Goal: Contribute content: Contribute content

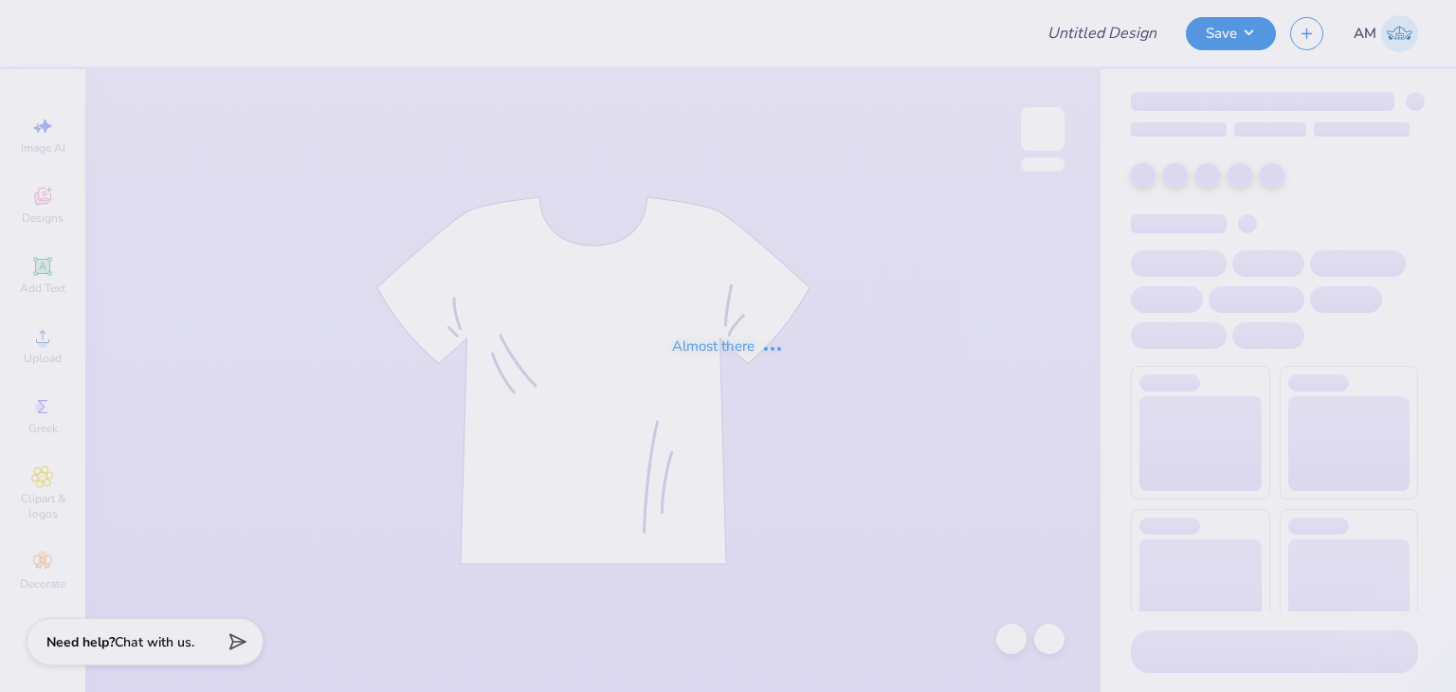
type input "RDG tee"
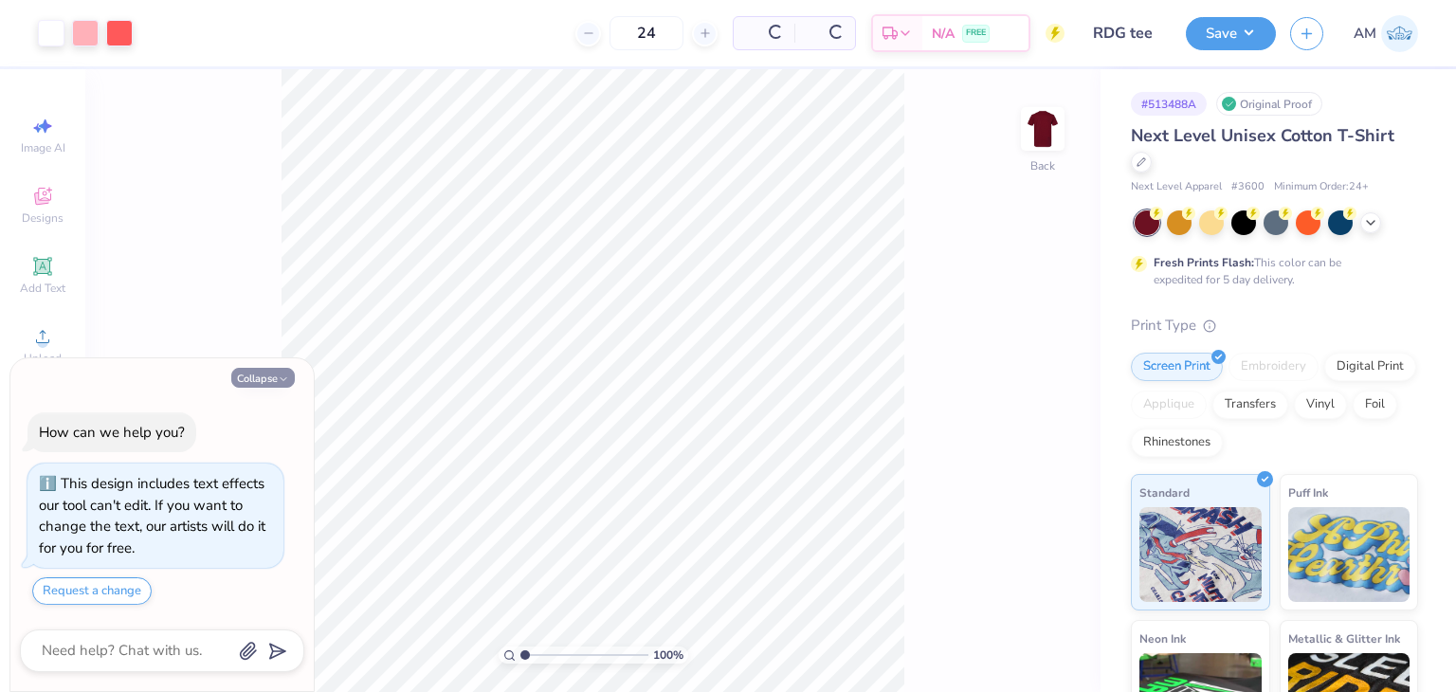
click at [278, 375] on icon "button" at bounding box center [283, 378] width 11 height 11
type textarea "x"
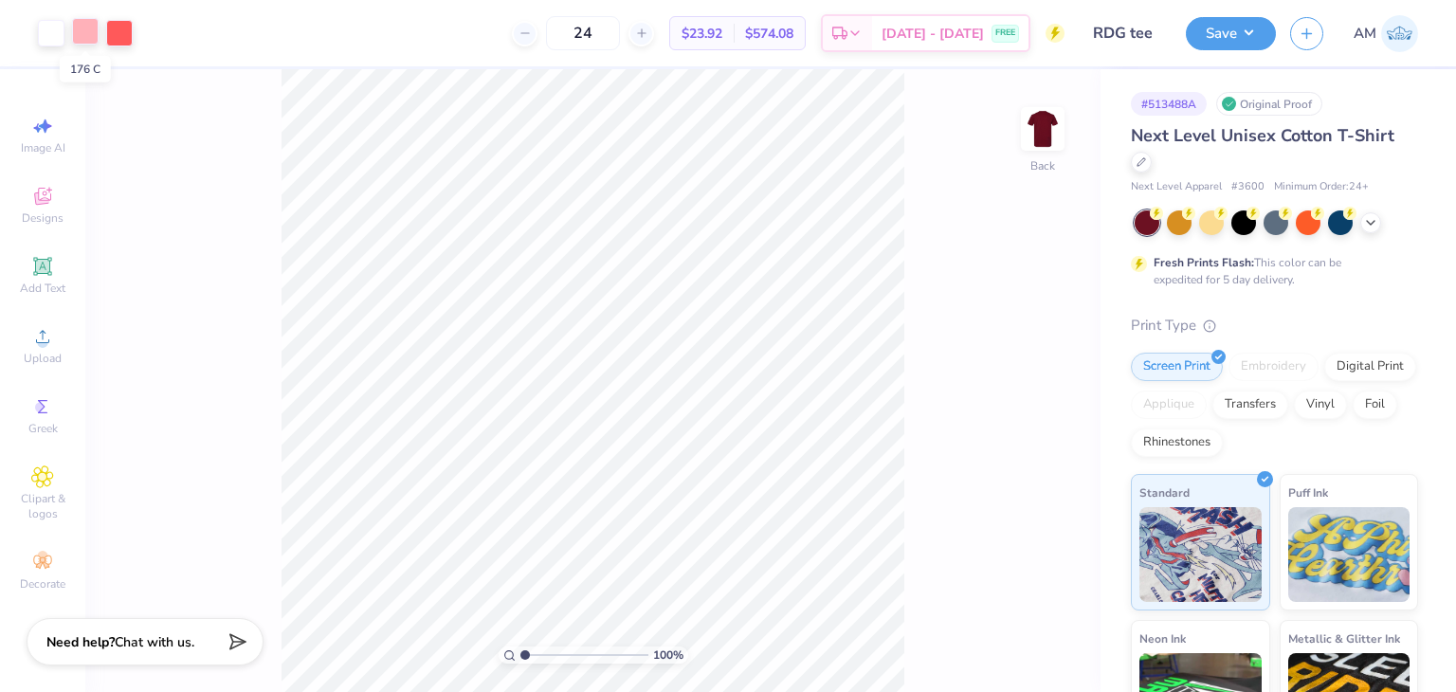
click at [82, 34] on div at bounding box center [85, 31] width 27 height 27
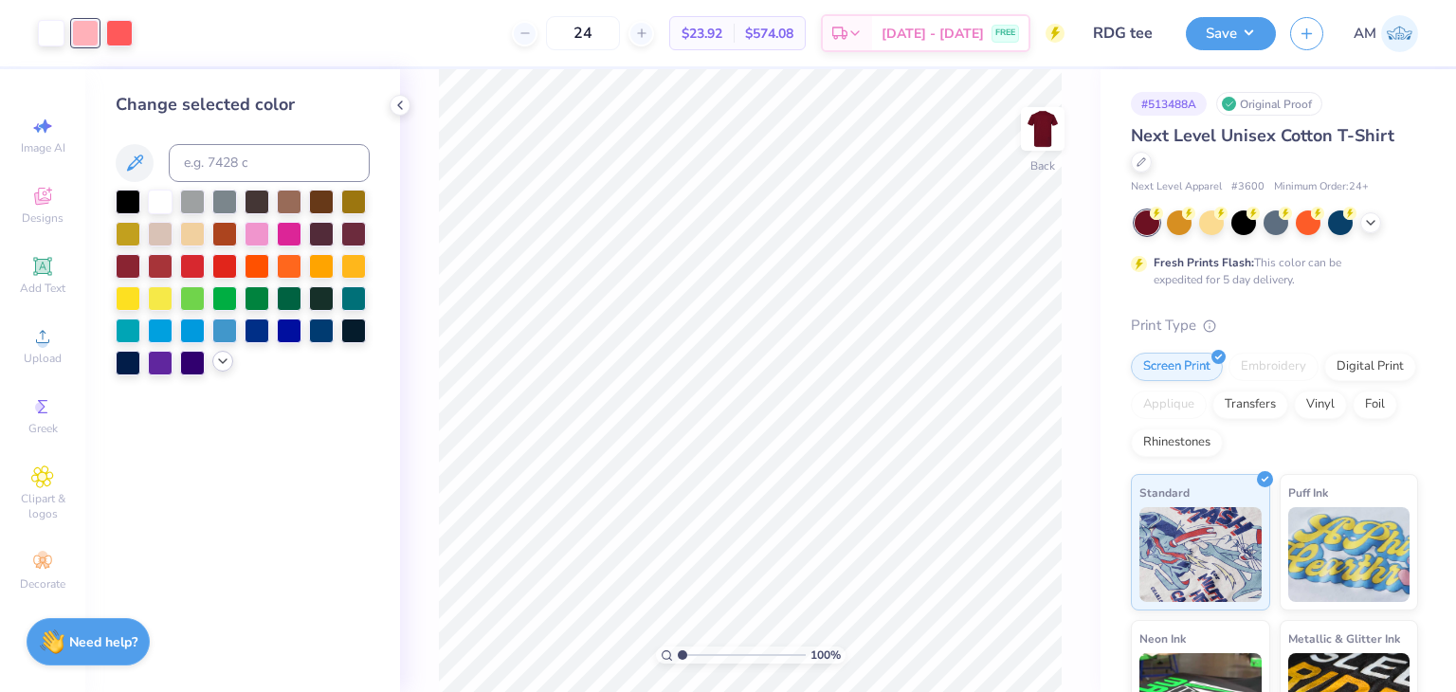
click at [220, 361] on icon at bounding box center [222, 360] width 15 height 15
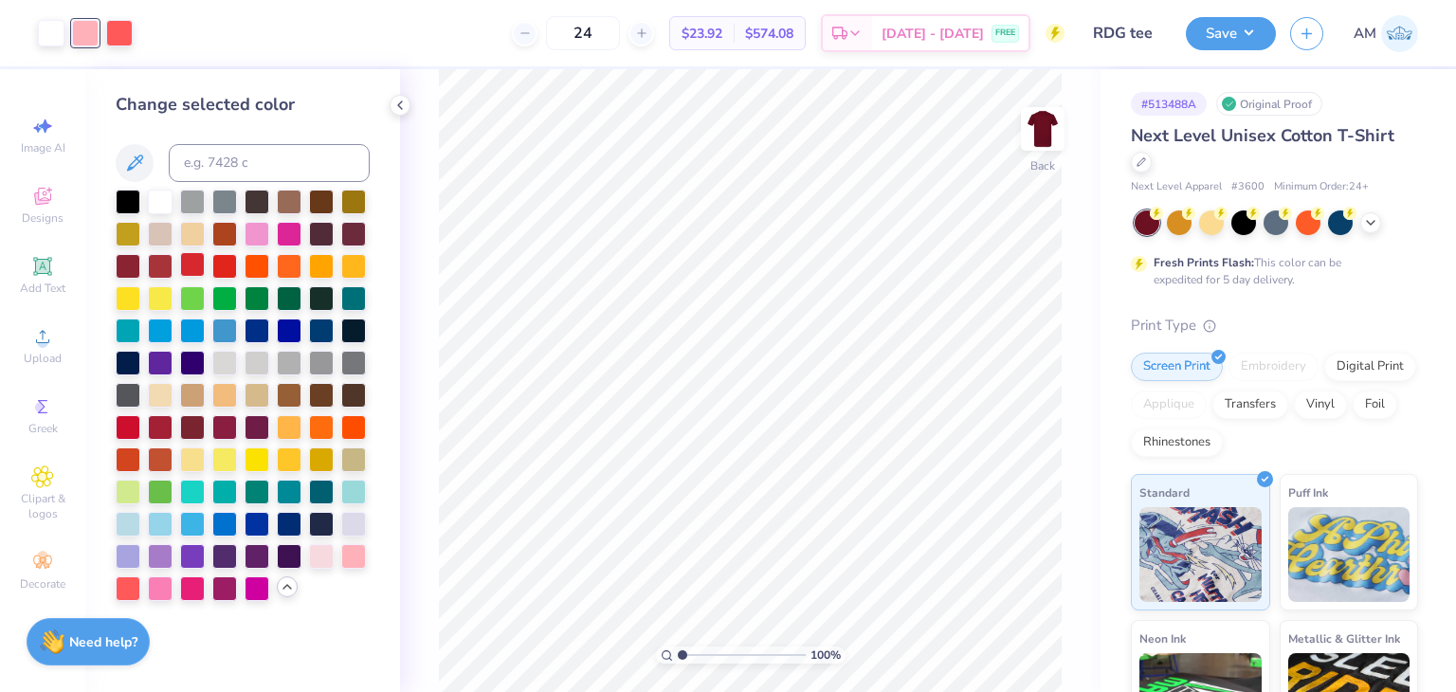
click at [189, 270] on div at bounding box center [192, 264] width 25 height 25
click at [298, 268] on div at bounding box center [289, 264] width 25 height 25
click at [197, 462] on div at bounding box center [192, 457] width 25 height 25
click at [164, 457] on div at bounding box center [160, 457] width 25 height 25
click at [262, 427] on div at bounding box center [257, 425] width 25 height 25
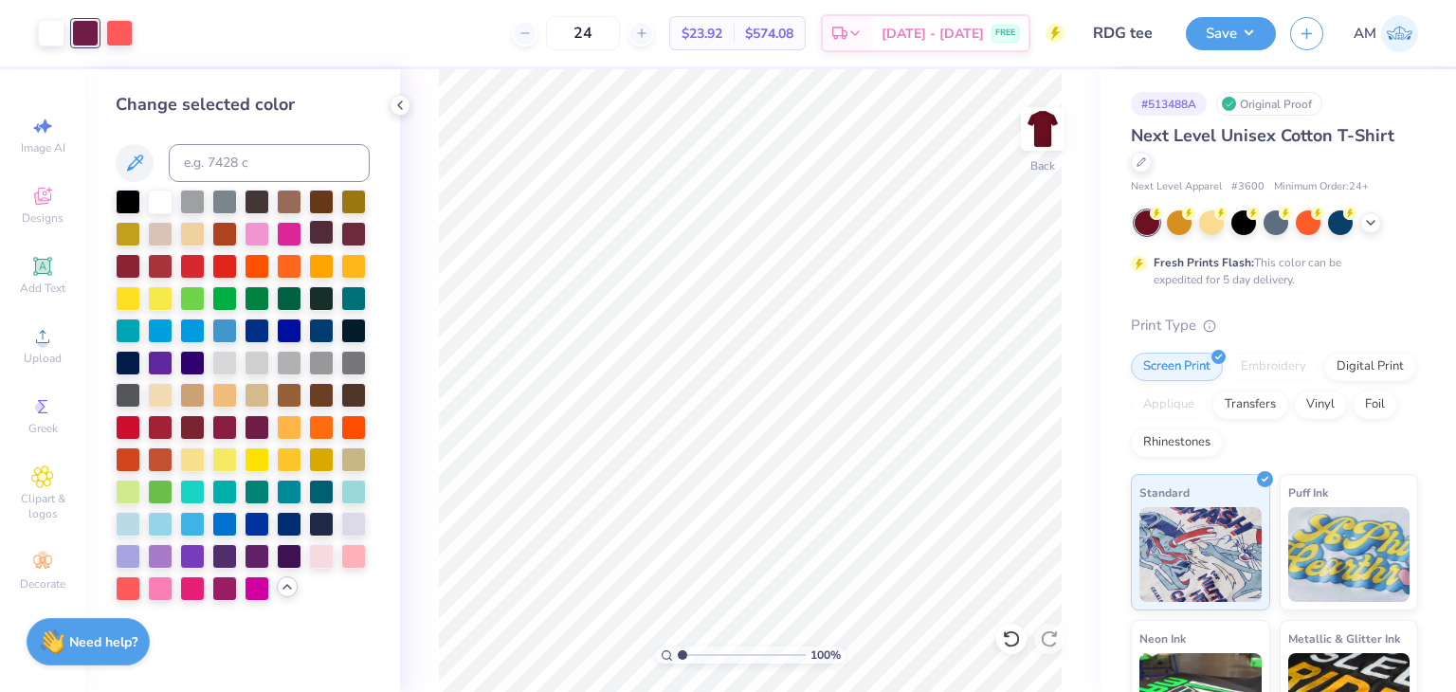
click at [320, 240] on div at bounding box center [321, 232] width 25 height 25
click at [1006, 629] on icon at bounding box center [1011, 638] width 19 height 19
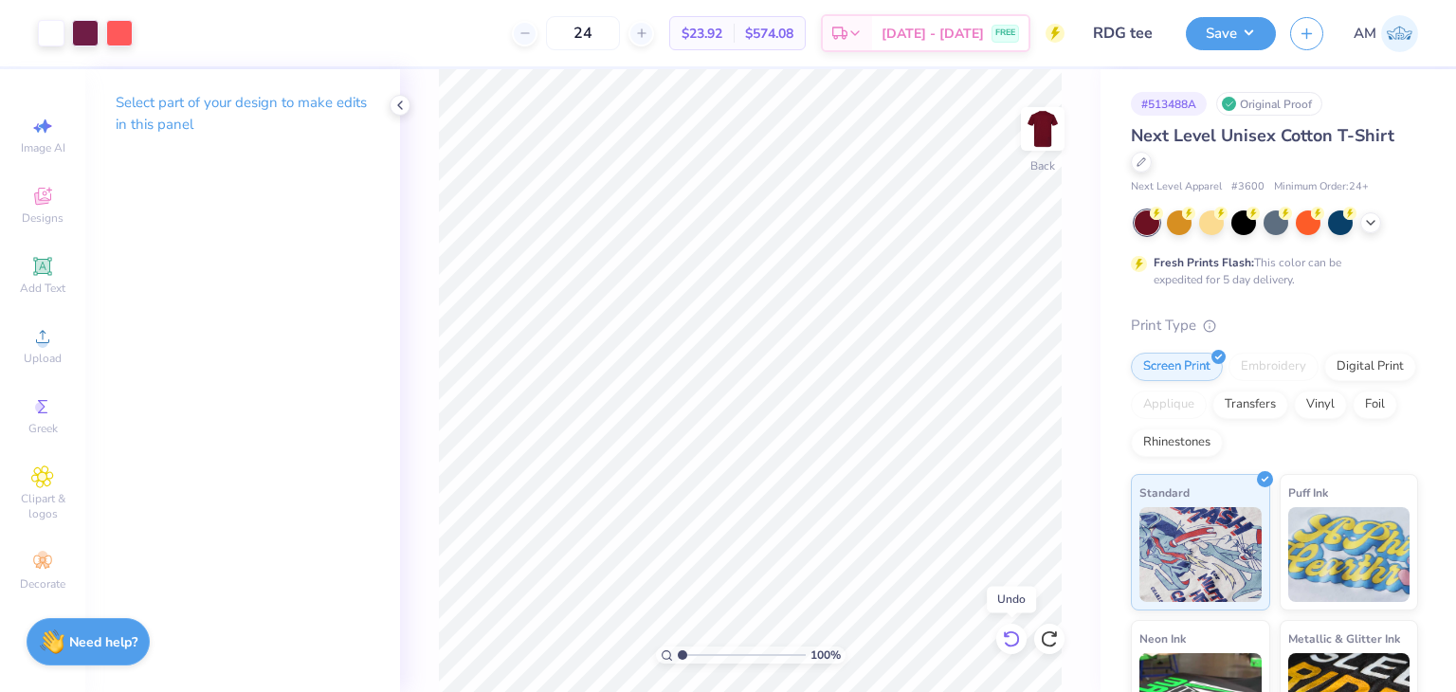
click at [1006, 629] on icon at bounding box center [1011, 638] width 19 height 19
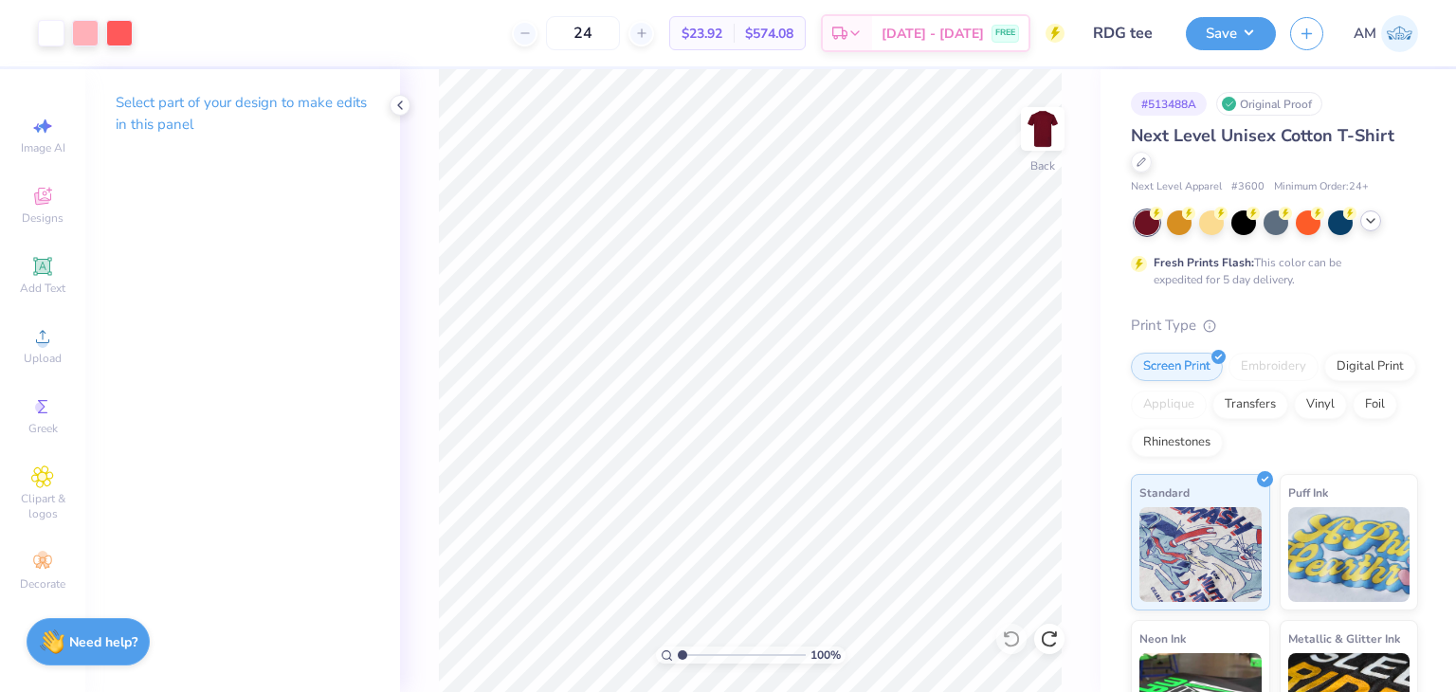
click at [1365, 220] on icon at bounding box center [1370, 220] width 15 height 15
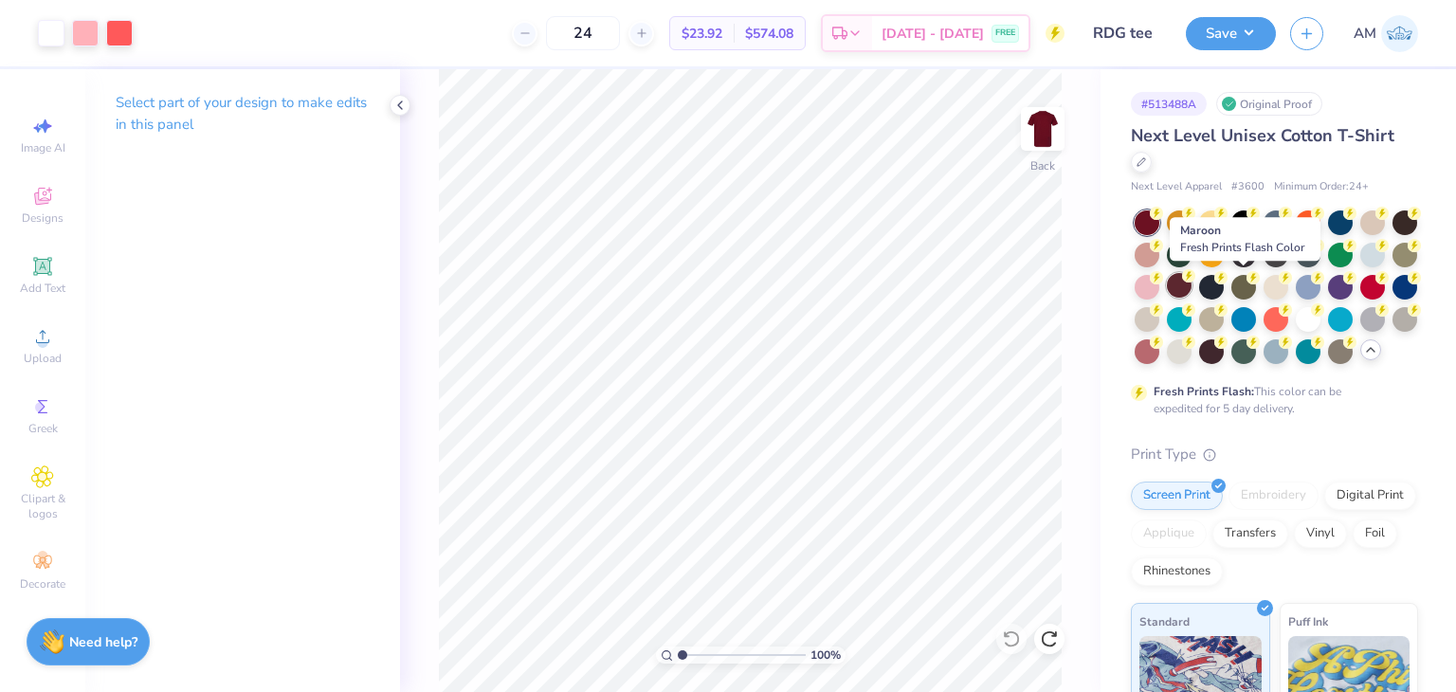
click at [1191, 282] on div at bounding box center [1179, 285] width 25 height 25
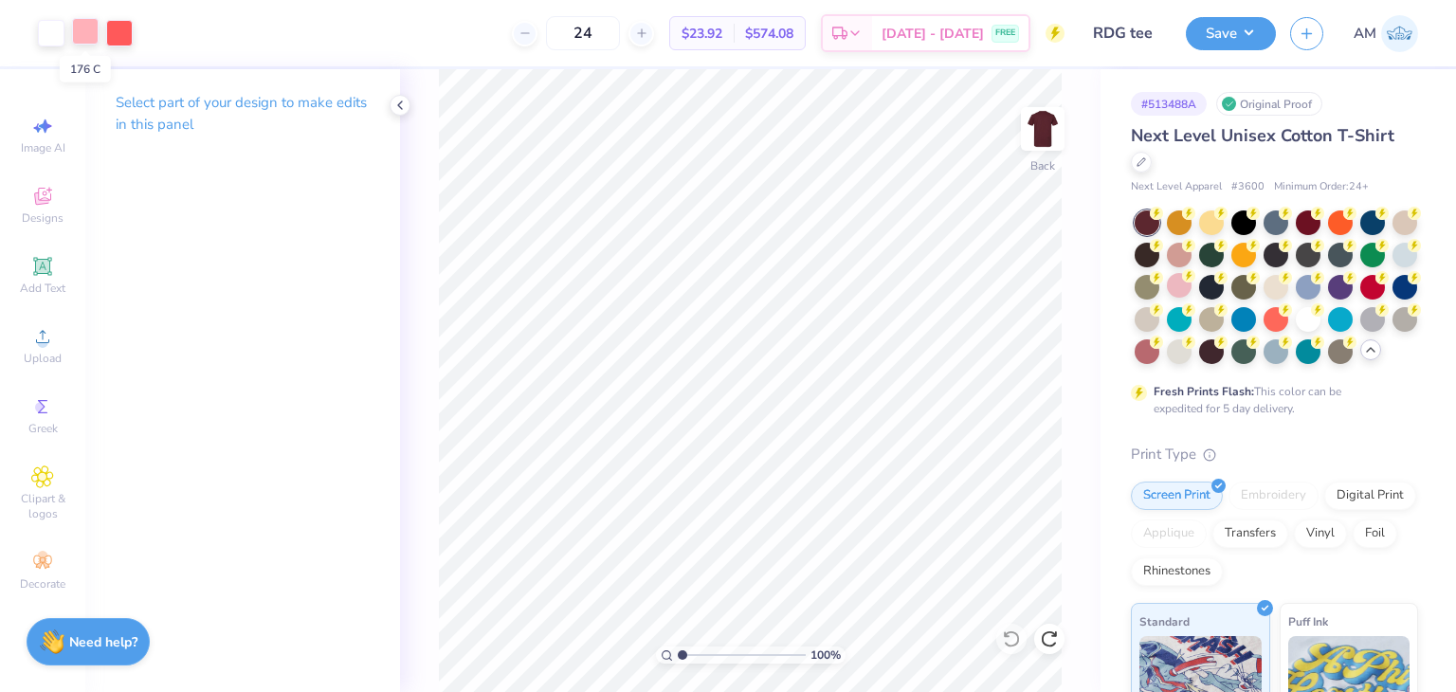
click at [90, 35] on div at bounding box center [85, 31] width 27 height 27
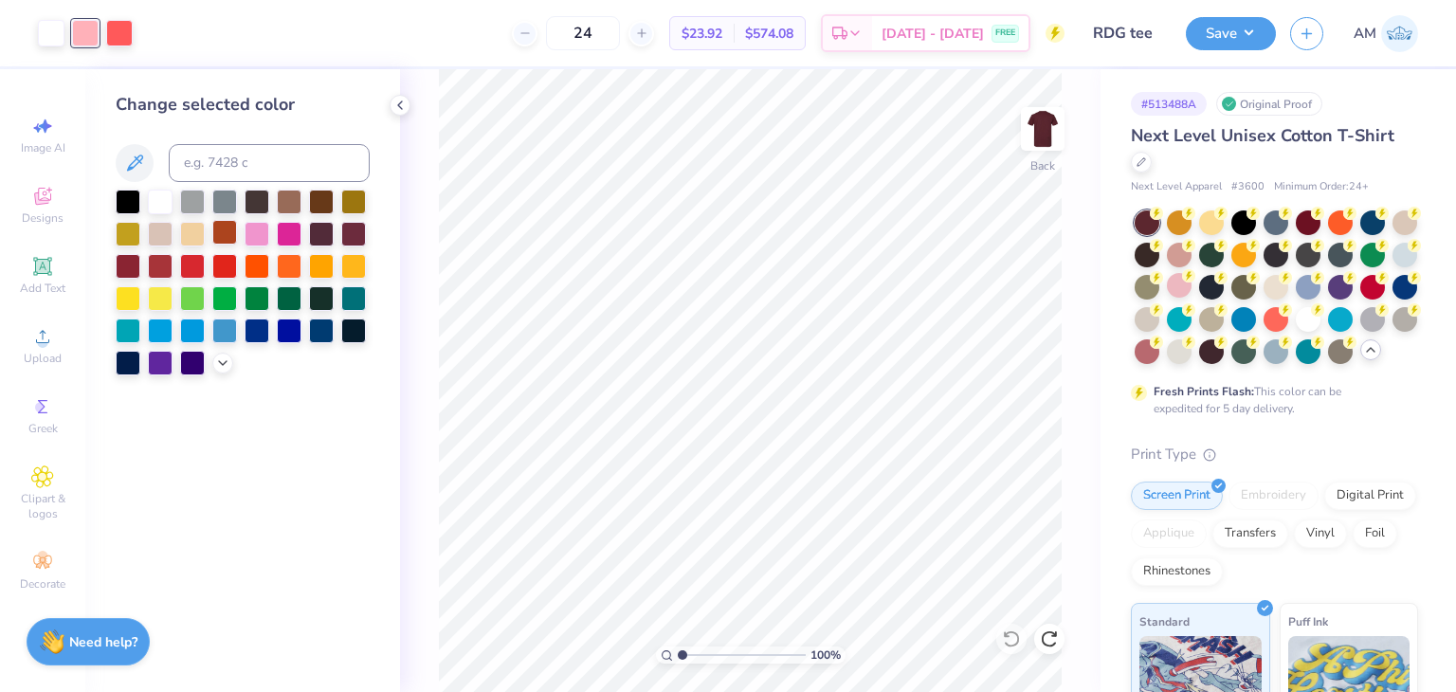
click at [218, 235] on div at bounding box center [224, 232] width 25 height 25
click at [134, 261] on div at bounding box center [128, 264] width 25 height 25
click at [326, 229] on div at bounding box center [321, 232] width 25 height 25
click at [359, 229] on div at bounding box center [353, 232] width 25 height 25
click at [125, 42] on div at bounding box center [119, 31] width 27 height 27
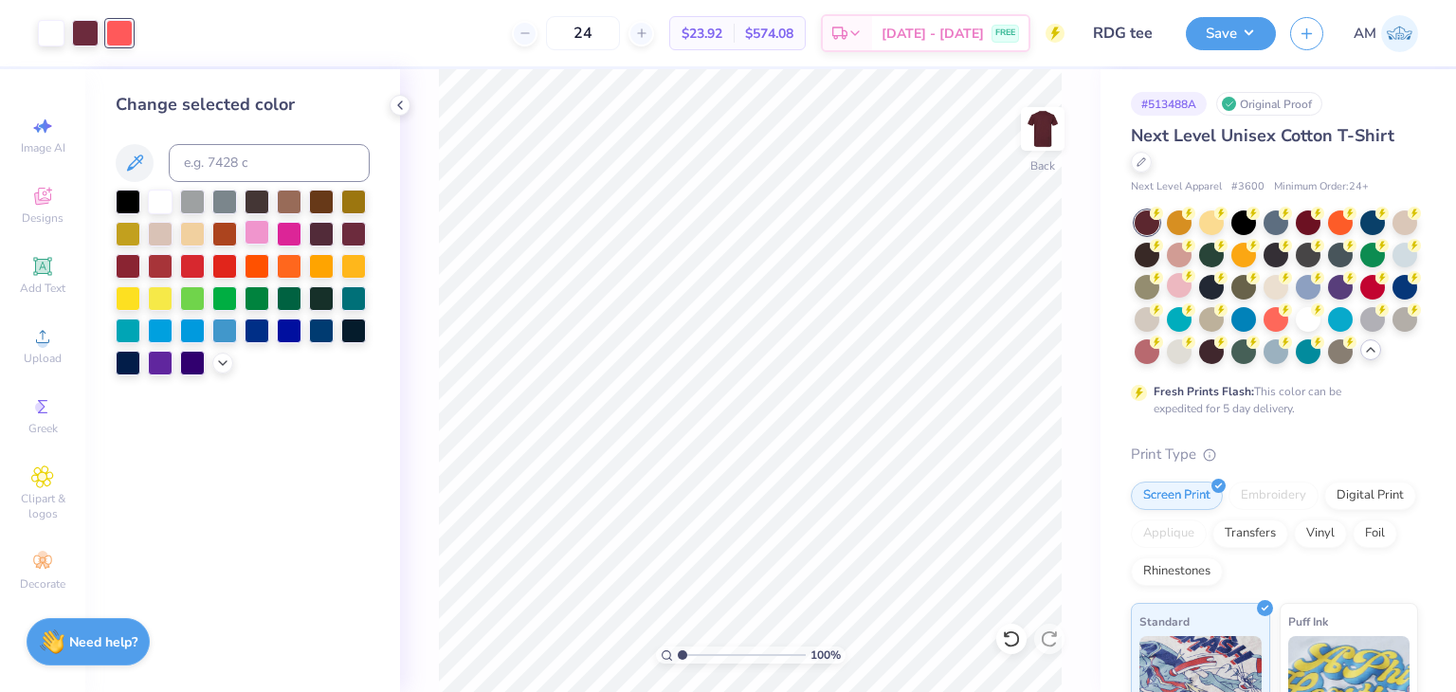
click at [250, 235] on div at bounding box center [257, 232] width 25 height 25
click at [297, 236] on div at bounding box center [289, 232] width 25 height 25
click at [57, 38] on div at bounding box center [51, 31] width 27 height 27
click at [127, 212] on div at bounding box center [128, 200] width 25 height 25
click at [220, 361] on polyline at bounding box center [223, 361] width 8 height 4
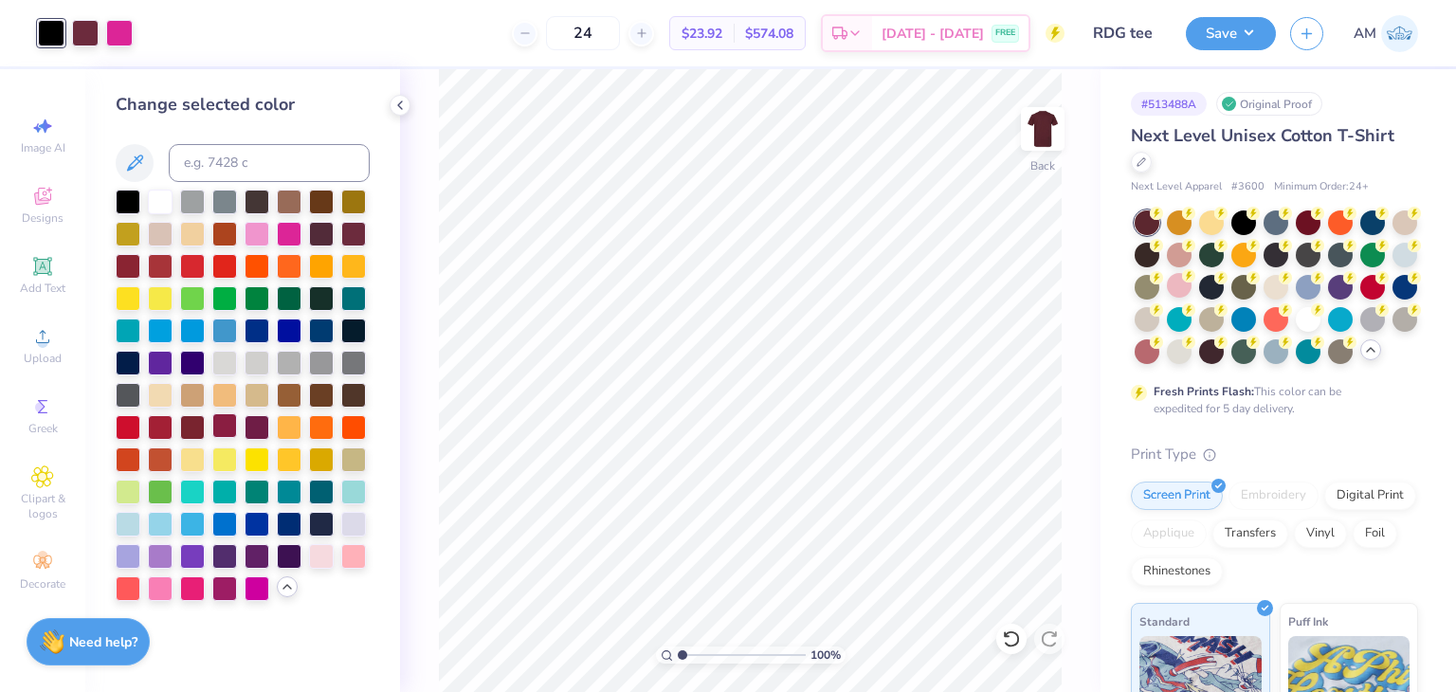
click at [227, 422] on div at bounding box center [224, 425] width 25 height 25
click at [203, 424] on div at bounding box center [192, 425] width 25 height 25
click at [156, 193] on div at bounding box center [160, 200] width 25 height 25
click at [394, 111] on icon at bounding box center [399, 105] width 15 height 15
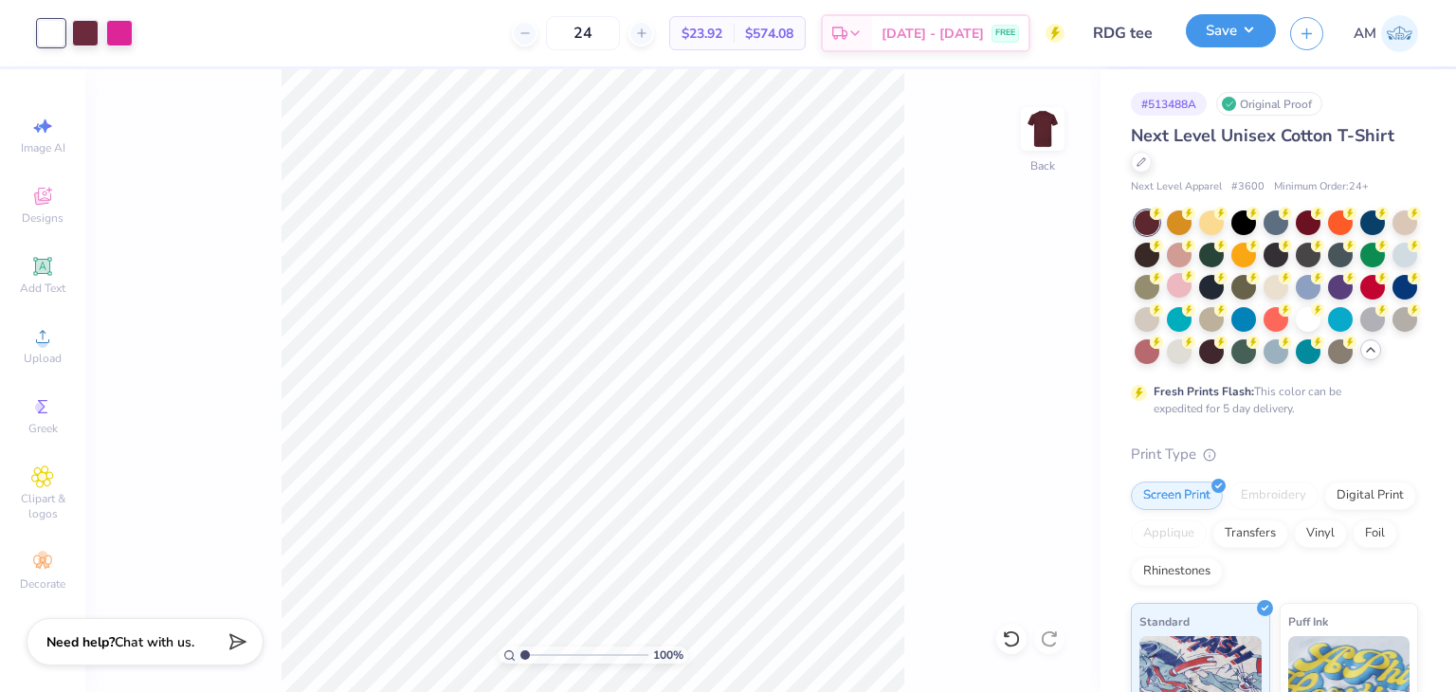
click at [1209, 45] on button "Save" at bounding box center [1231, 30] width 90 height 33
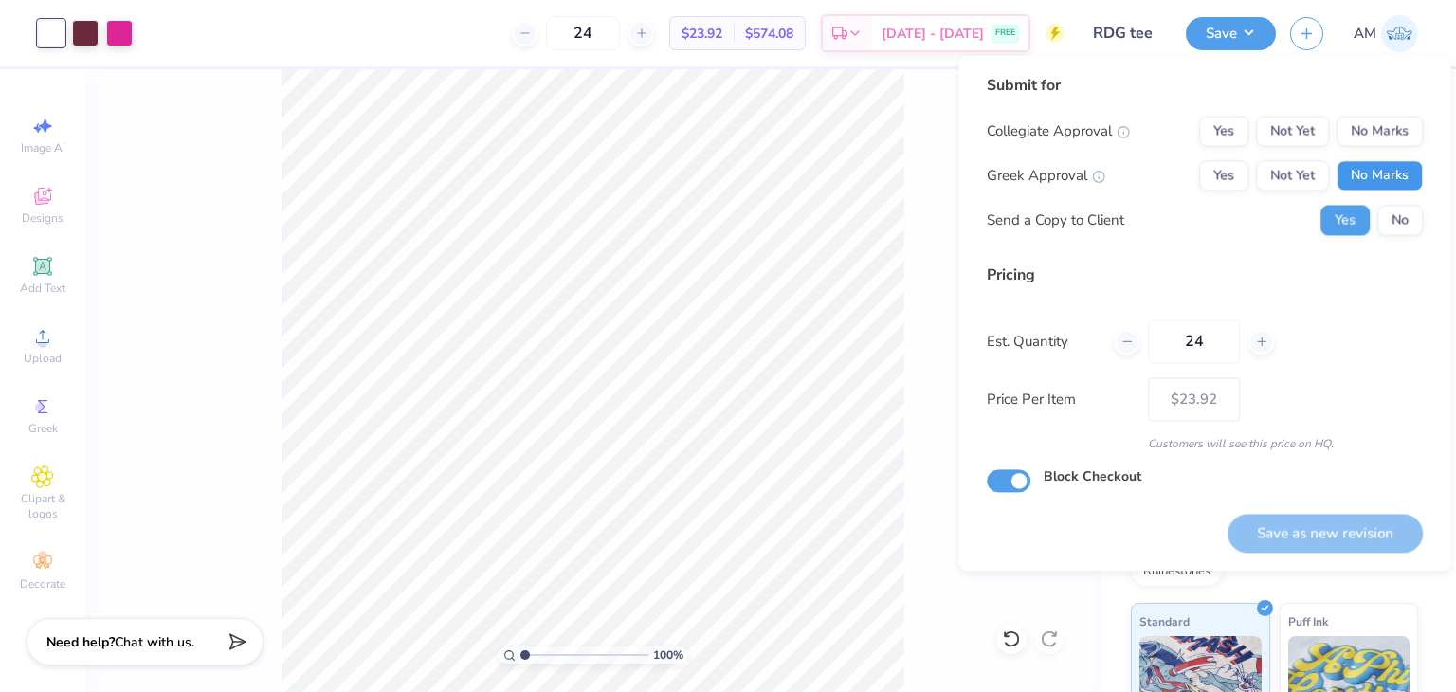
click at [1362, 168] on button "No Marks" at bounding box center [1379, 175] width 86 height 30
click at [1224, 185] on button "Yes" at bounding box center [1223, 175] width 49 height 30
drag, startPoint x: 1423, startPoint y: 232, endPoint x: 1418, endPoint y: 220, distance: 13.6
click at [1422, 232] on div "Submit for Collegiate Approval Yes Not Yet No Marks Greek Approval Yes Not Yet …" at bounding box center [1204, 313] width 493 height 516
click at [1416, 220] on button "No" at bounding box center [1399, 220] width 45 height 30
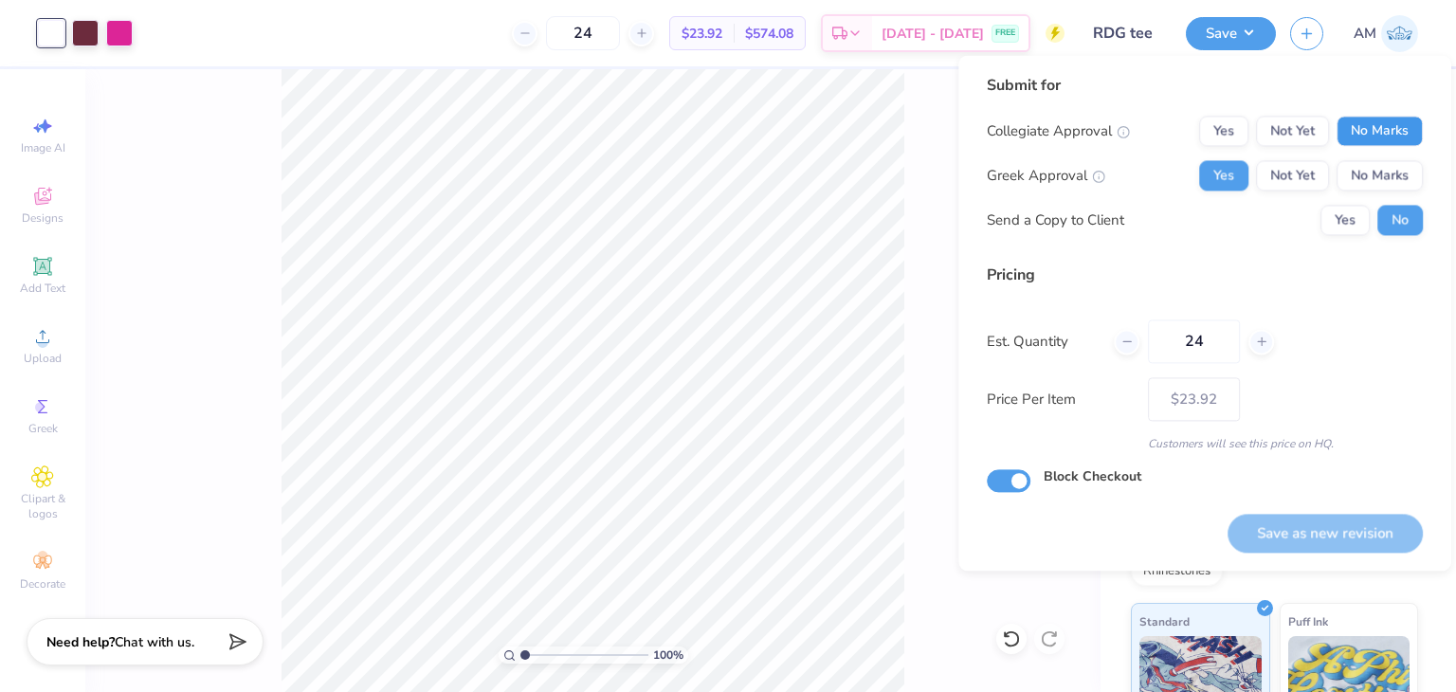
click at [1393, 130] on button "No Marks" at bounding box center [1379, 131] width 86 height 30
click at [1331, 514] on button "Save as new revision" at bounding box center [1324, 533] width 195 height 39
click at [1331, 517] on div "Saving..." at bounding box center [1349, 533] width 147 height 39
type input "$23.92"
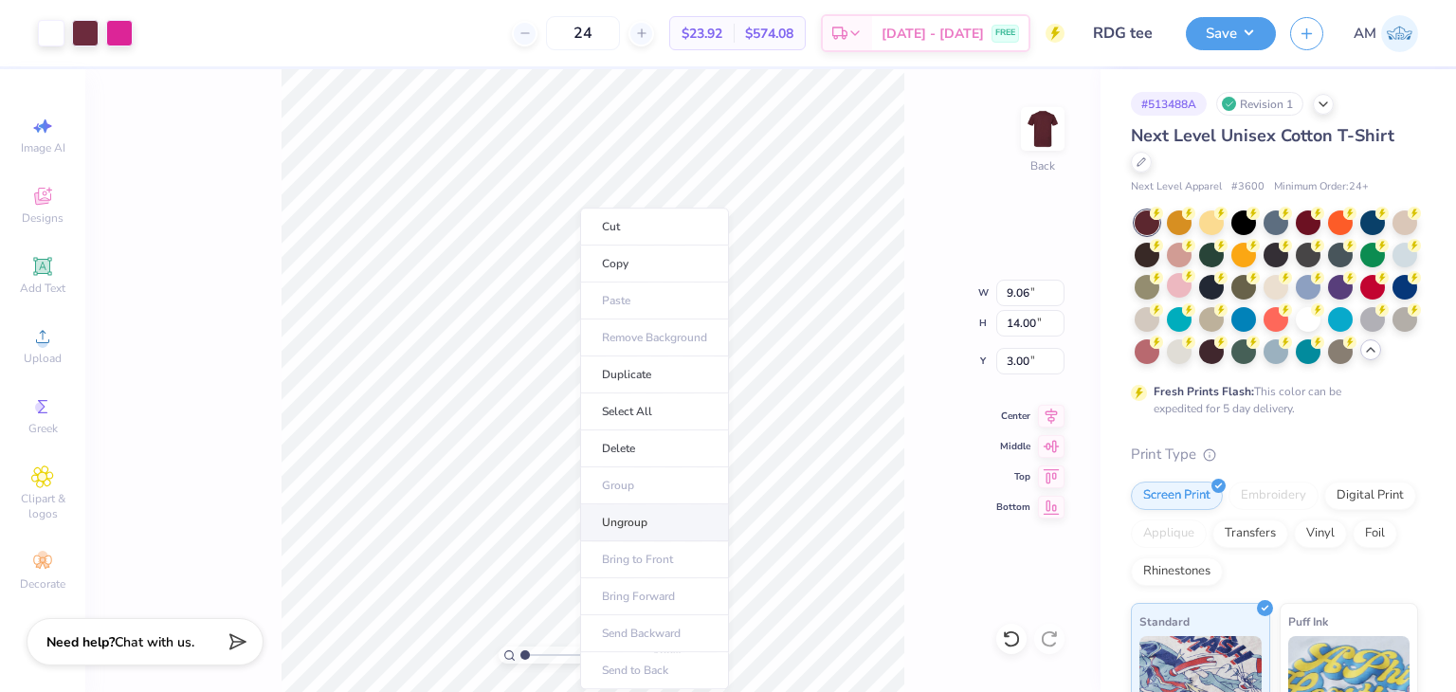
click at [631, 514] on li "Ungroup" at bounding box center [654, 522] width 149 height 37
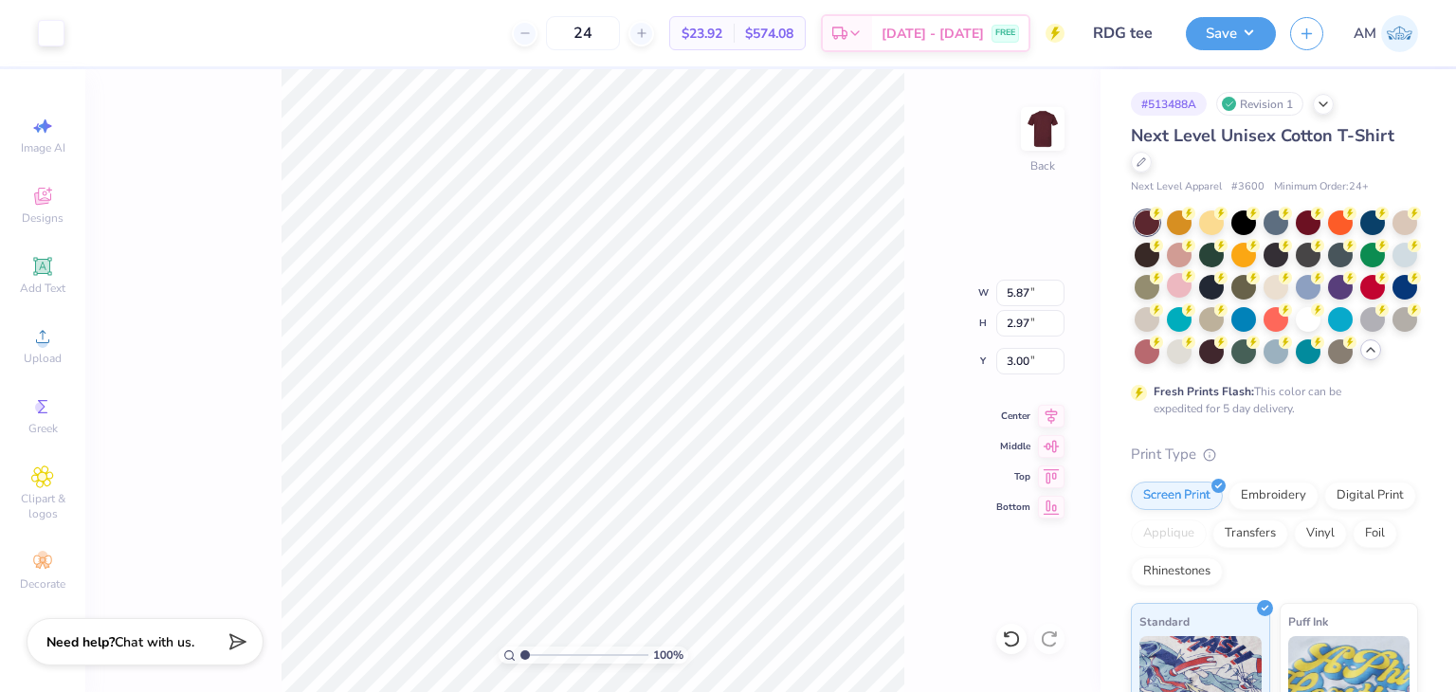
type input "5.87"
type input "2.97"
click at [1006, 630] on icon at bounding box center [1011, 638] width 19 height 19
click at [633, 490] on li "Group" at bounding box center [609, 485] width 149 height 37
type input "3.31"
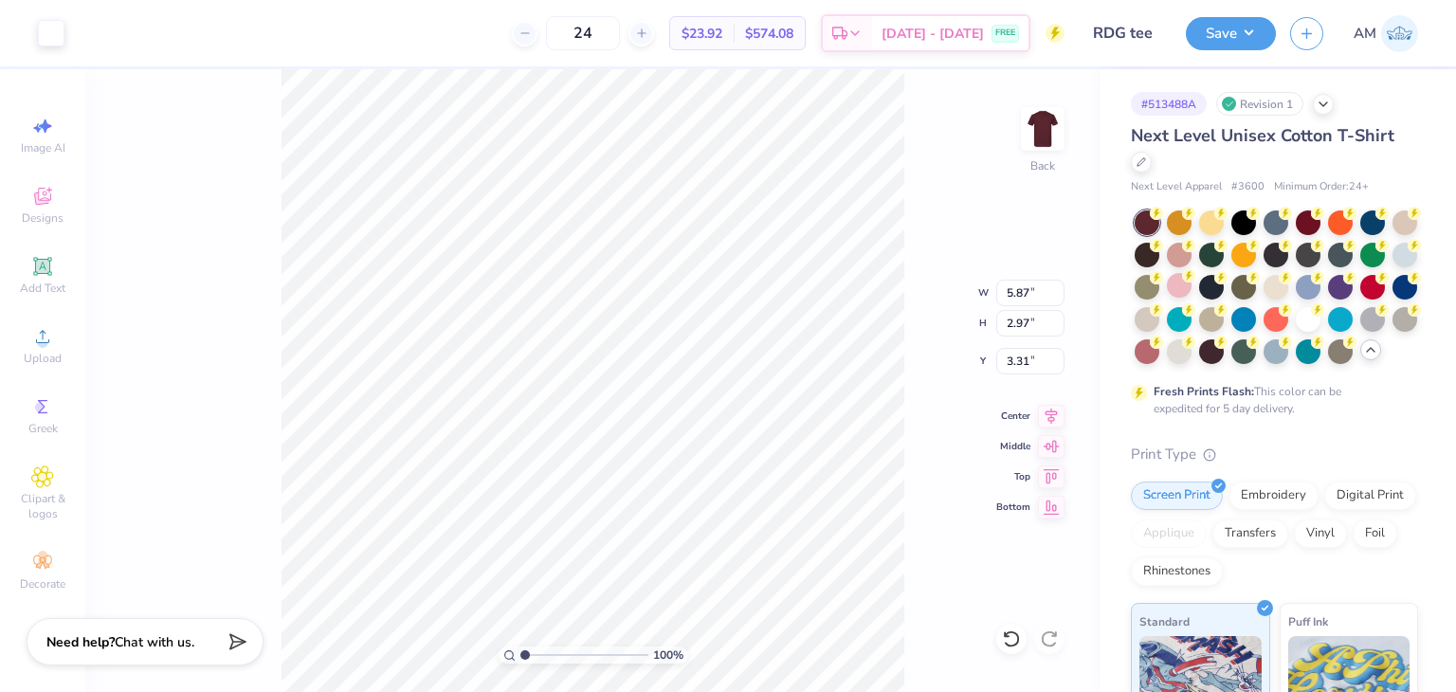
type input "8.65"
type input "4.38"
type input "2.66"
click at [692, 492] on li "Group" at bounding box center [713, 485] width 149 height 37
type input "9.42"
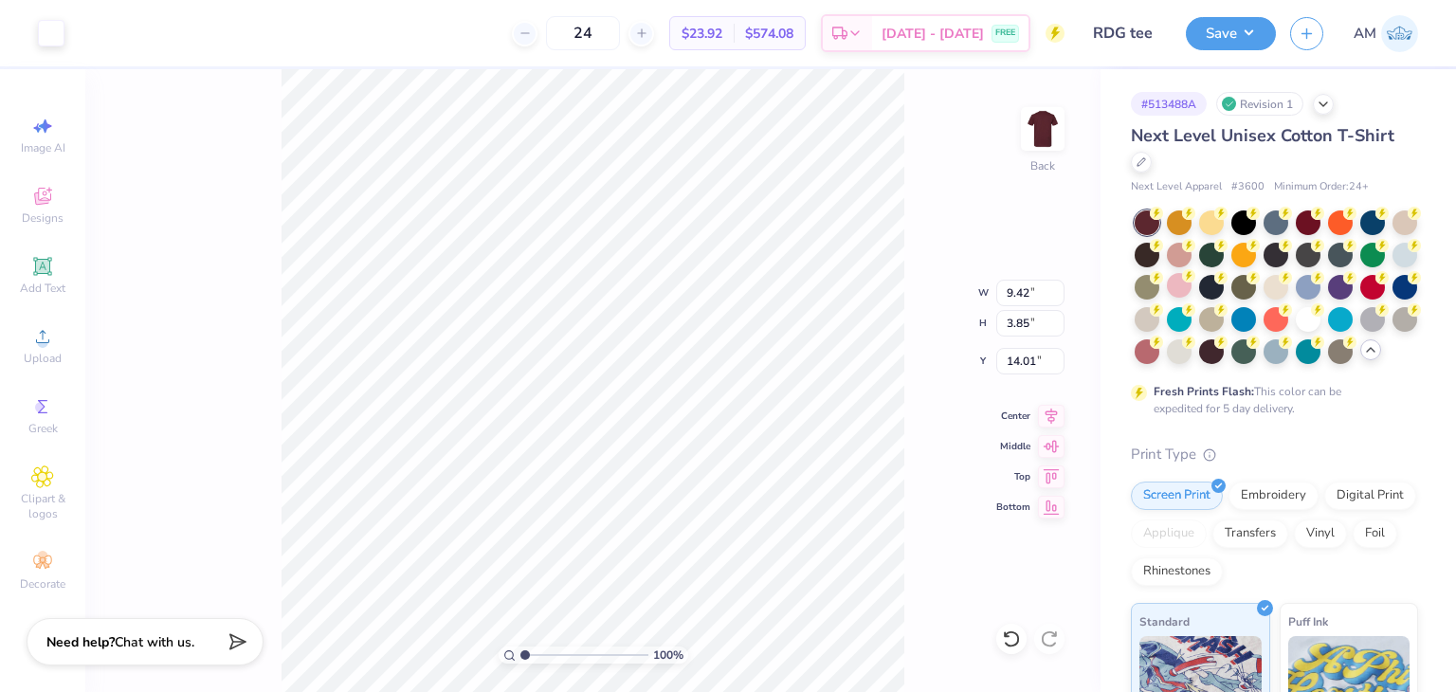
type input "3.85"
type input "13.96"
type input "9.50"
type input "3.52"
type input "14.11"
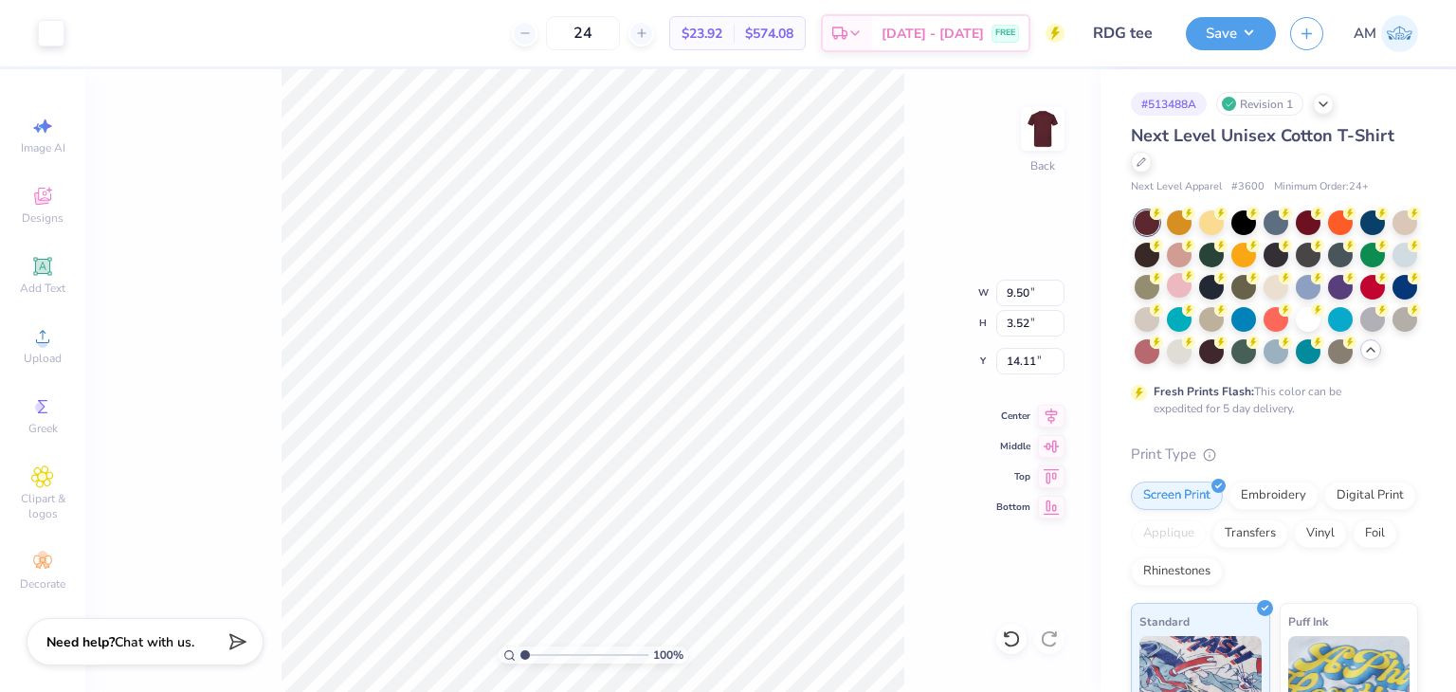
type input "14.45"
type input "10.63"
type input "3.94"
type input "14.44"
type input "10.24"
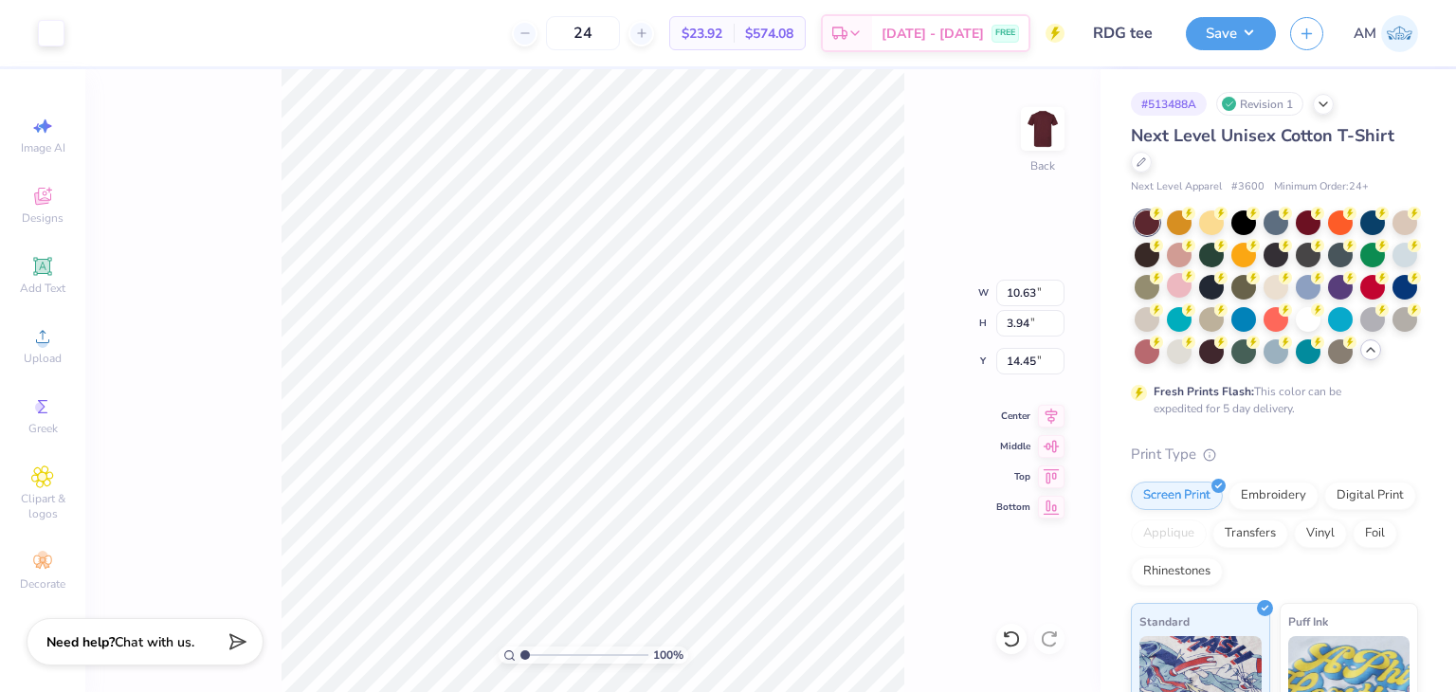
type input "3.80"
type input "14.59"
type input "14.45"
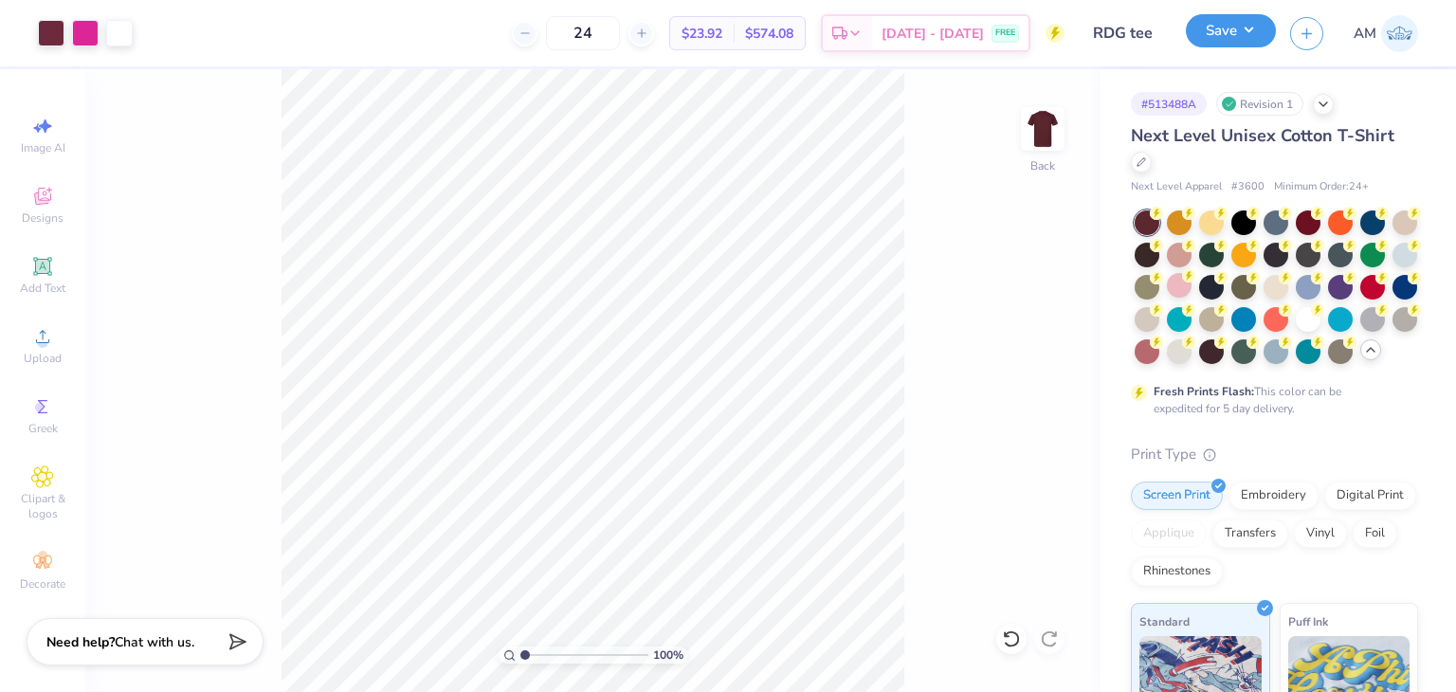
click at [1203, 31] on button "Save" at bounding box center [1231, 30] width 90 height 33
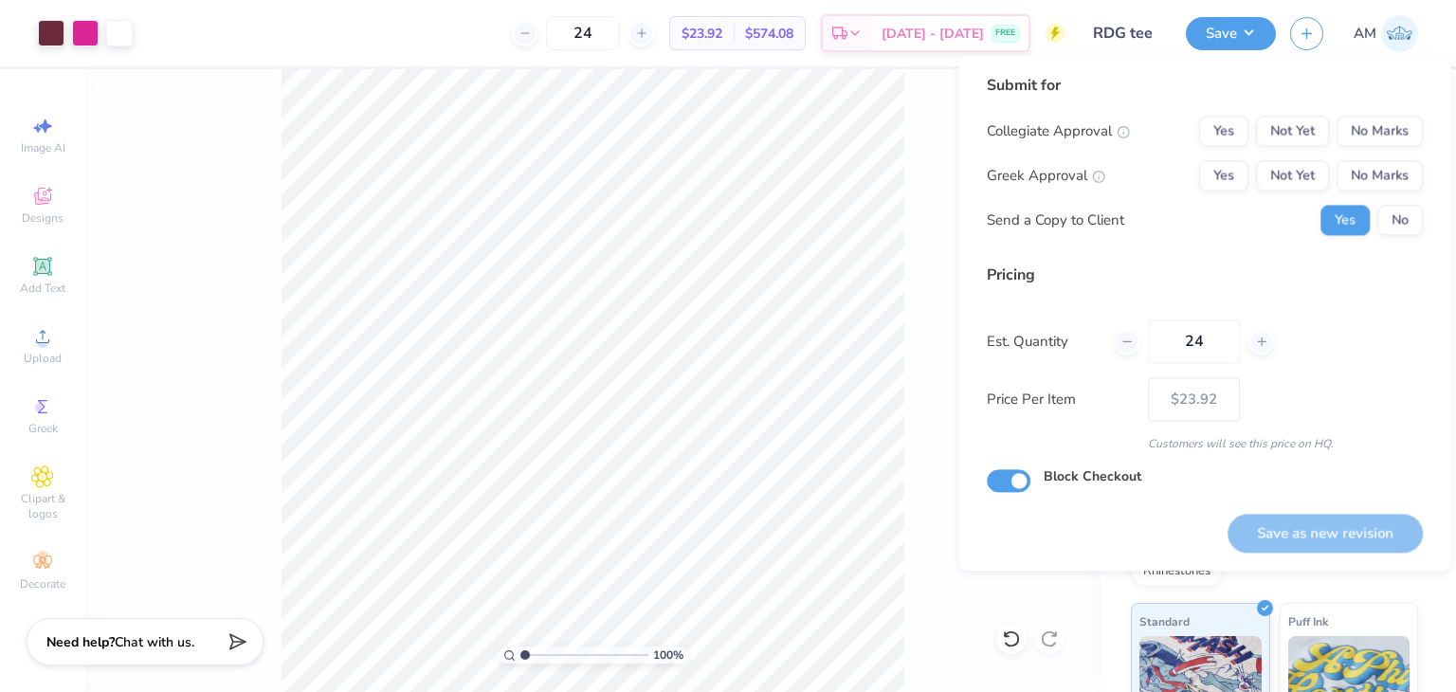
click at [1378, 198] on div "Collegiate Approval Yes Not Yet No Marks Greek Approval Yes Not Yet No Marks Se…" at bounding box center [1205, 175] width 436 height 119
click at [1385, 209] on button "No" at bounding box center [1399, 220] width 45 height 30
click at [1232, 179] on button "Yes" at bounding box center [1223, 175] width 49 height 30
click at [1351, 132] on button "No Marks" at bounding box center [1379, 131] width 86 height 30
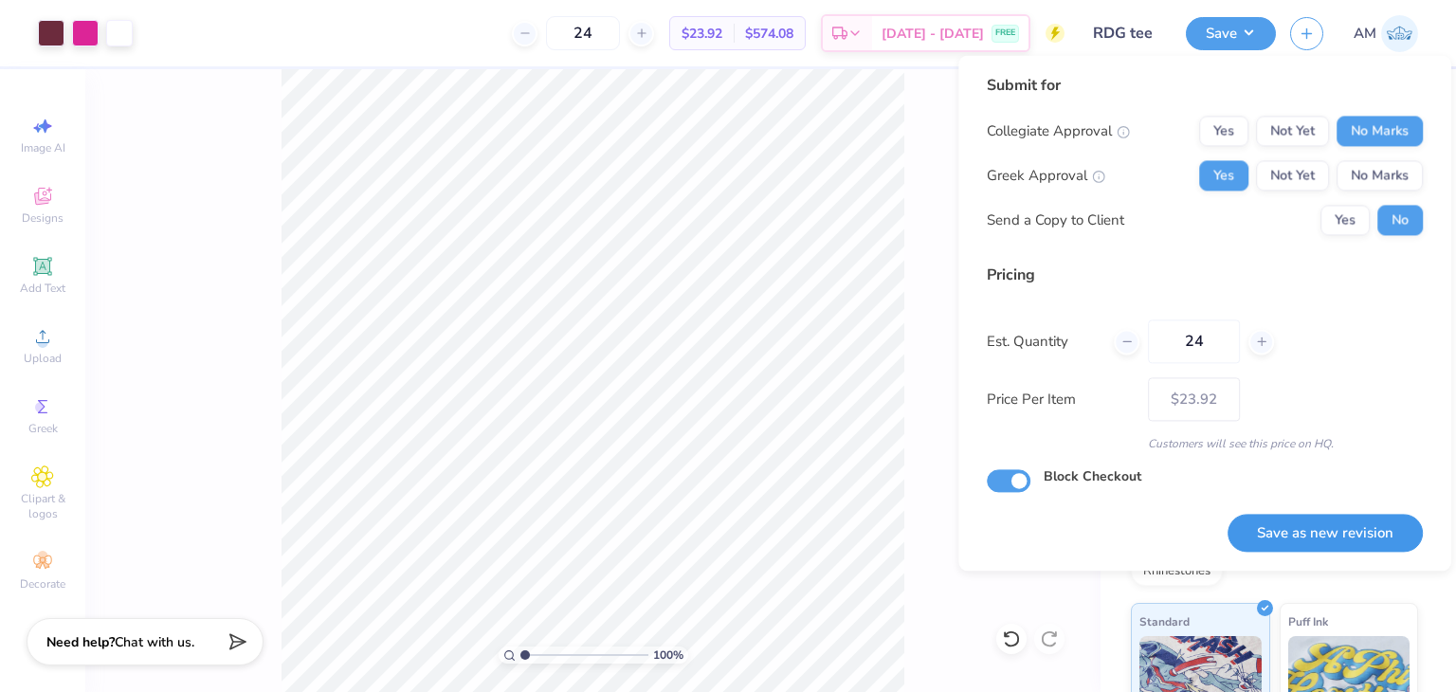
click at [1328, 529] on button "Save as new revision" at bounding box center [1324, 533] width 195 height 39
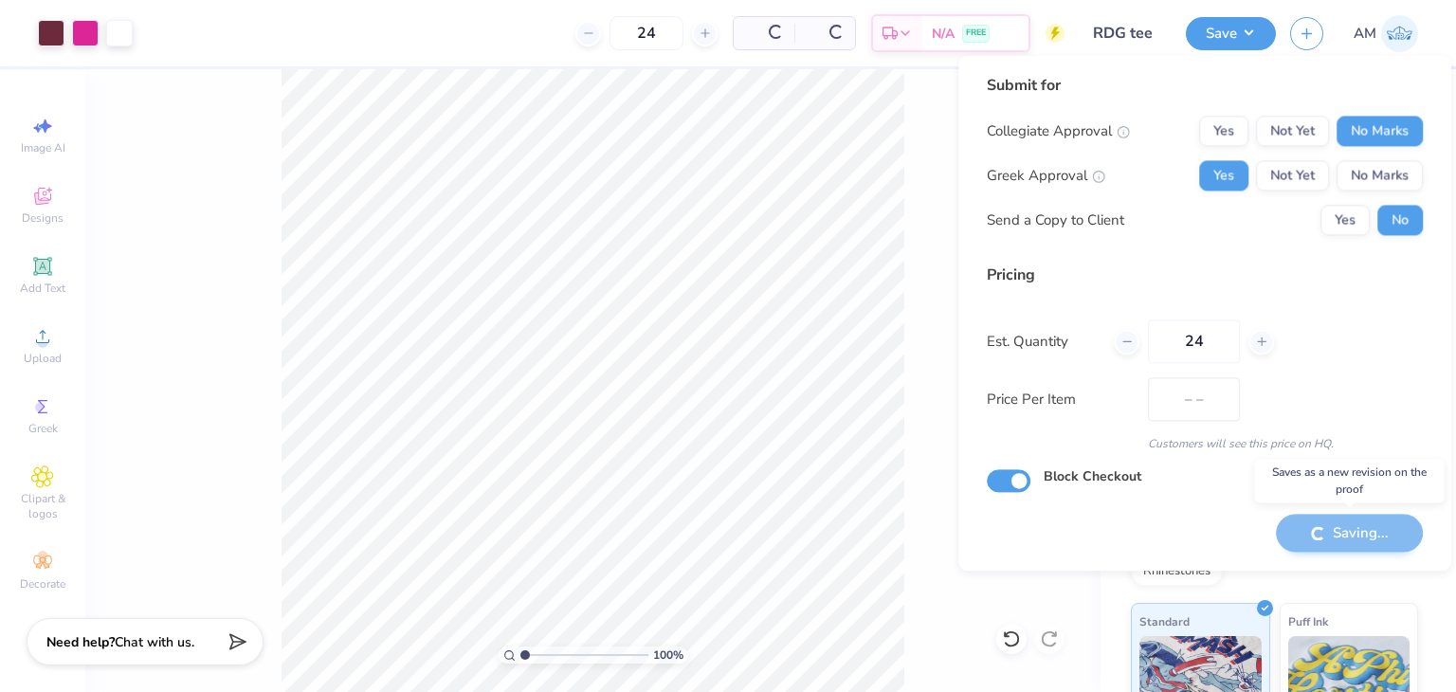
type input "$23.92"
